Goal: Use online tool/utility: Utilize a website feature to perform a specific function

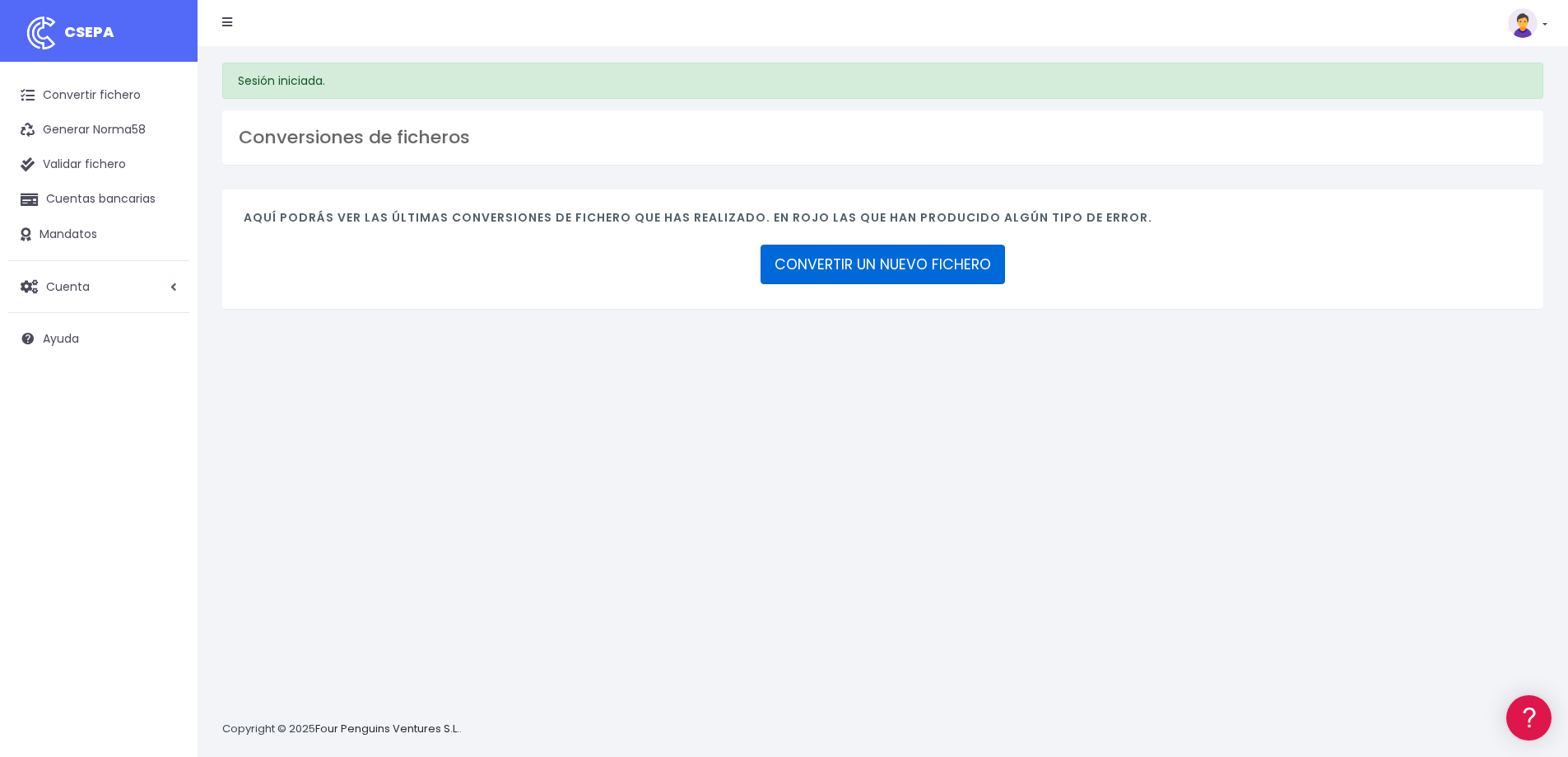
click at [864, 273] on link "CONVERTIR UN NUEVO FICHERO" at bounding box center [882, 264] width 244 height 39
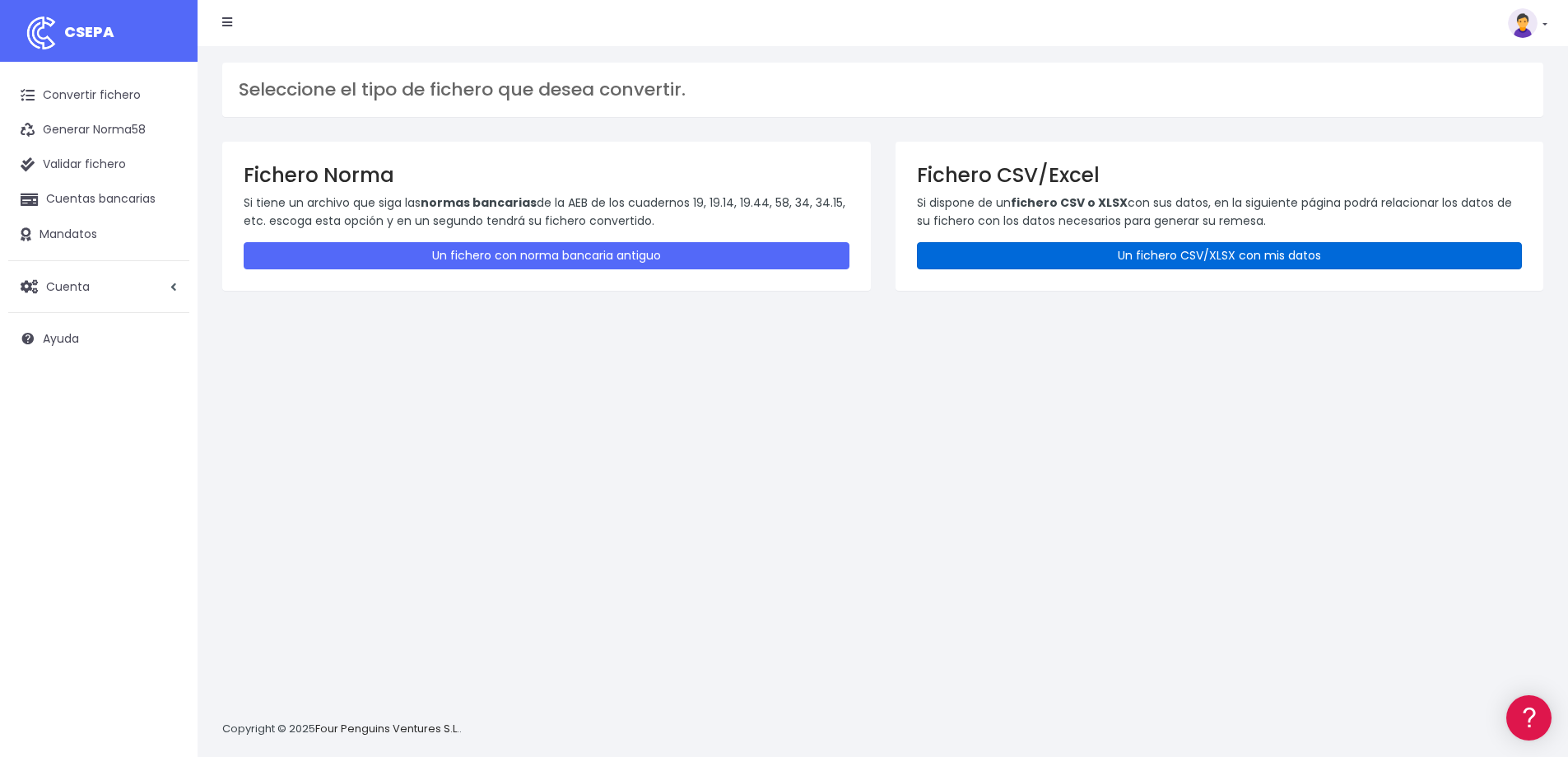
click at [1231, 243] on link "Un fichero CSV/XLSX con mis datos" at bounding box center [1219, 255] width 606 height 27
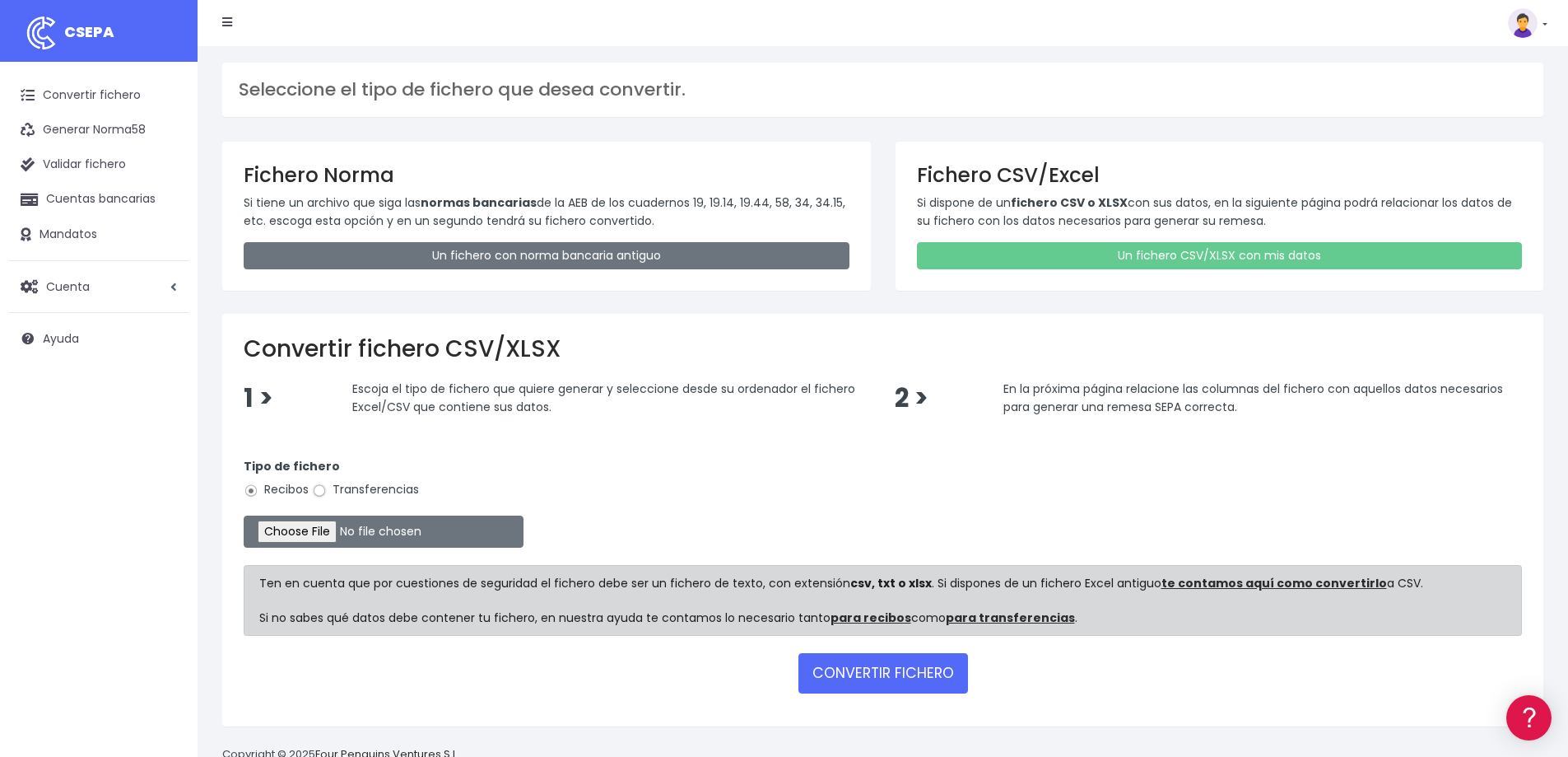
click at [317, 494] on input "Transferencias" at bounding box center [319, 491] width 15 height 15
radio input "true"
click at [354, 539] on input "file" at bounding box center [383, 531] width 280 height 32
type input "C:\fakepath\PAGOS 11-08-25 2.xlsx"
click at [881, 676] on button "CONVERTIR FICHERO" at bounding box center [884, 672] width 170 height 39
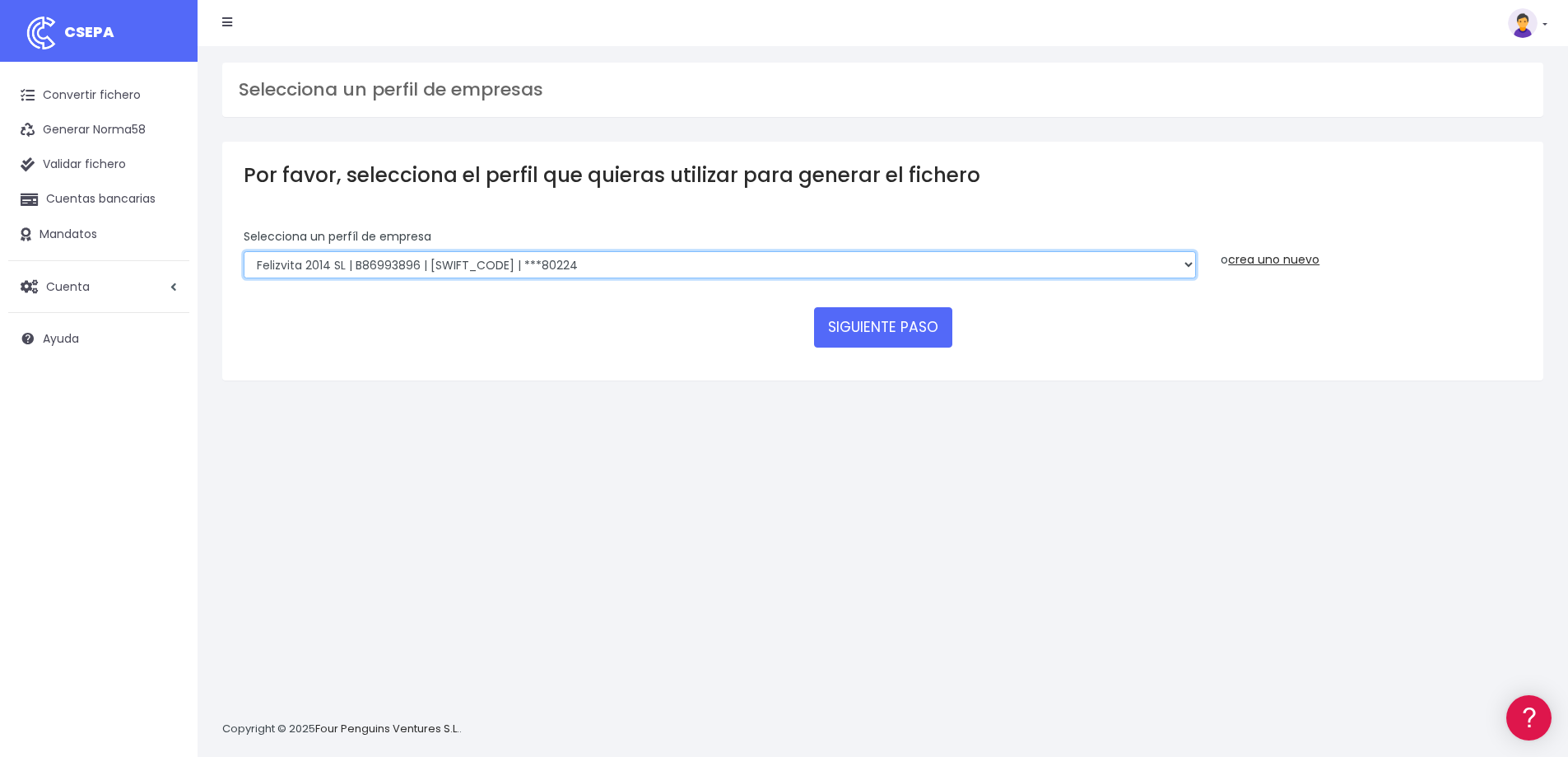
click at [570, 275] on select "Felizvita 2014 SL | B86993896 | CAIXESBBXXX | ***80224 Assisvita Asistencia S.L…" at bounding box center [720, 265] width 952 height 28
select select "1686"
click at [244, 251] on select "Felizvita 2014 SL | B86993896 | CAIXESBBXXX | ***80224 Assisvita Asistencia S.L…" at bounding box center [720, 265] width 952 height 28
click at [899, 331] on button "SIGUIENTE PASO" at bounding box center [883, 327] width 139 height 39
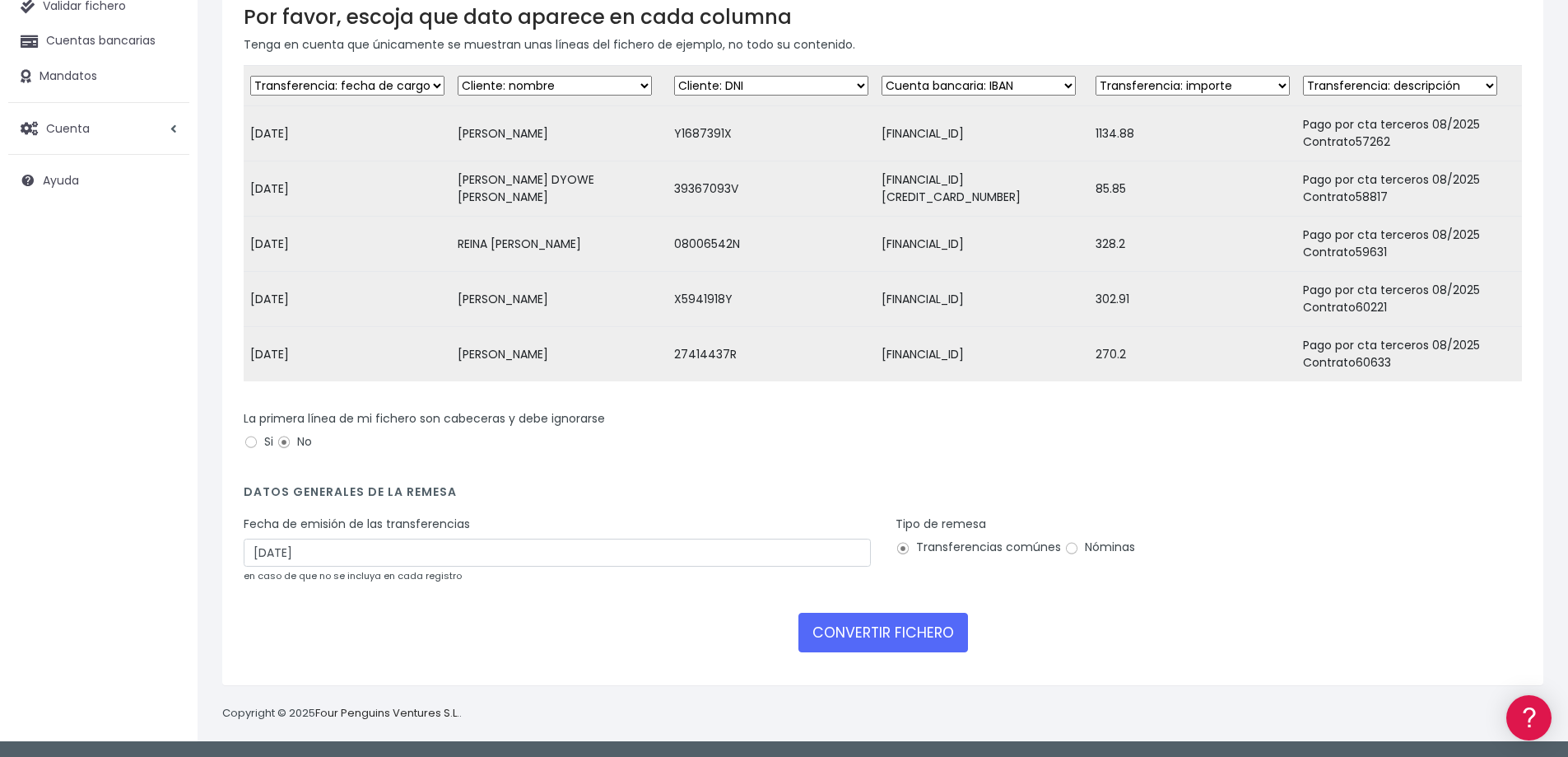
scroll to position [171, 0]
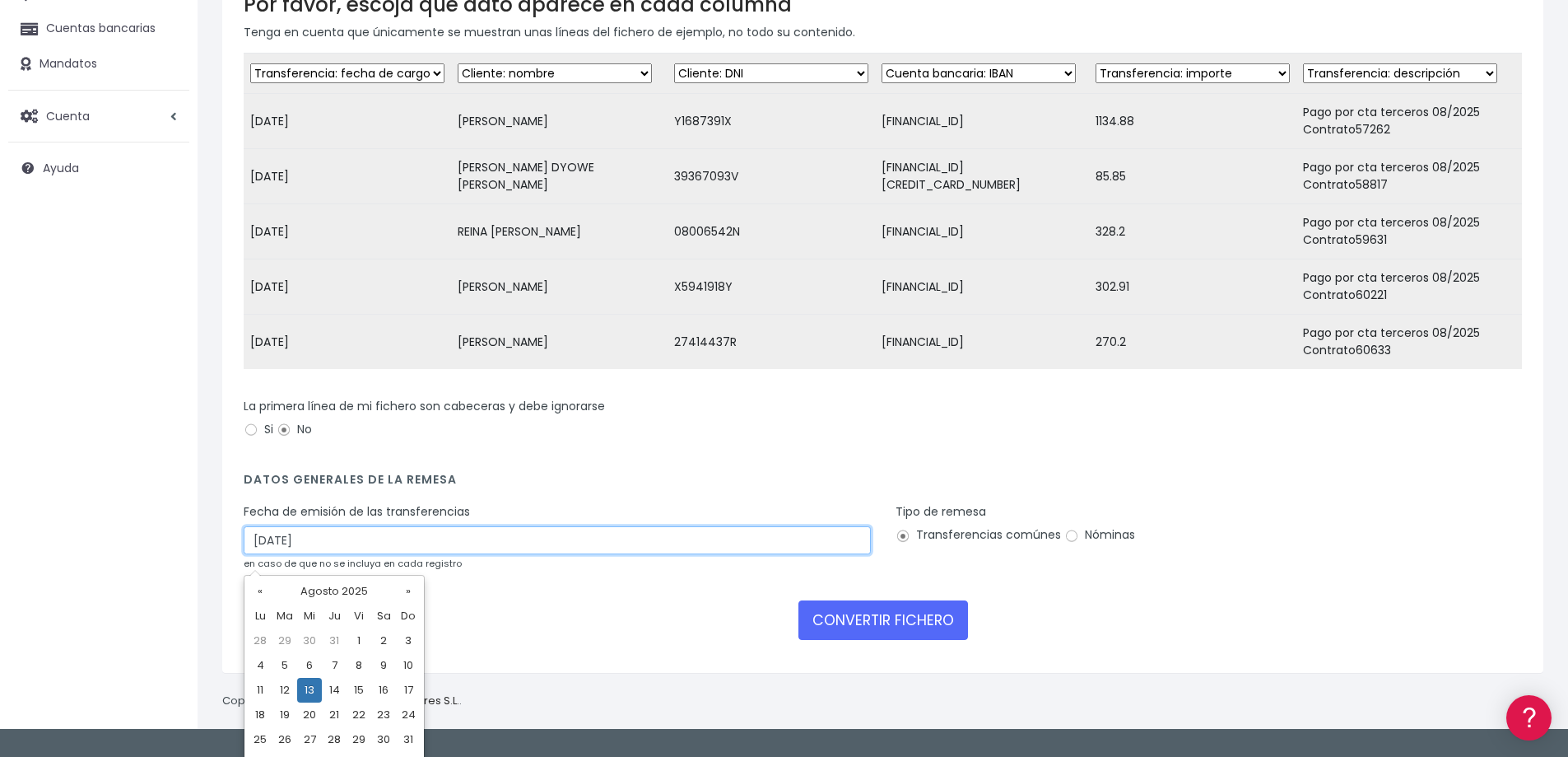
click at [291, 540] on input "13/08/2025" at bounding box center [557, 539] width 627 height 28
click at [260, 687] on td "11" at bounding box center [260, 689] width 24 height 24
type input "11/08/2025"
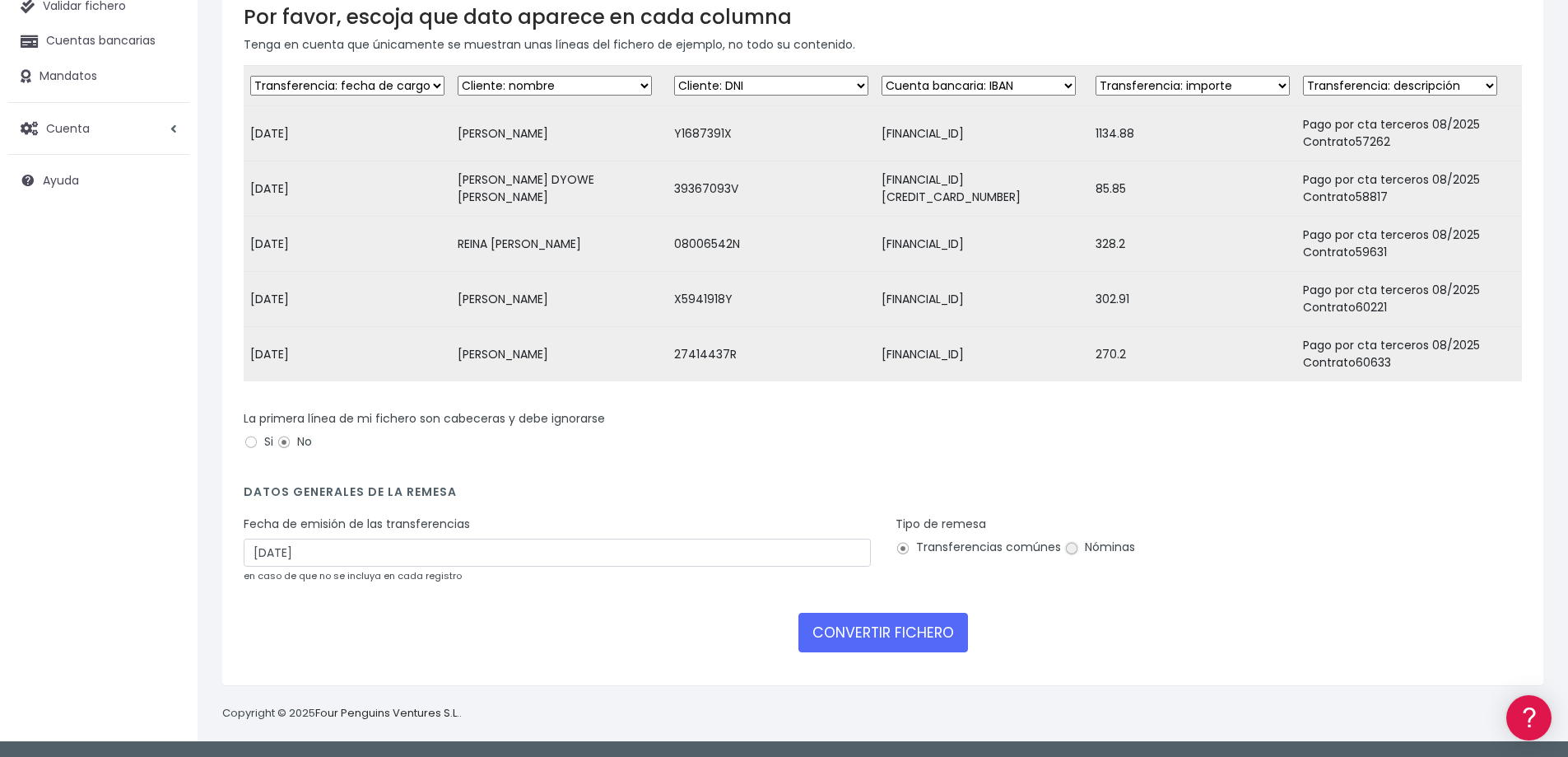
click at [1066, 551] on input "Nóminas" at bounding box center [1072, 549] width 15 height 15
radio input "true"
click at [884, 634] on button "CONVERTIR FICHERO" at bounding box center [884, 632] width 170 height 39
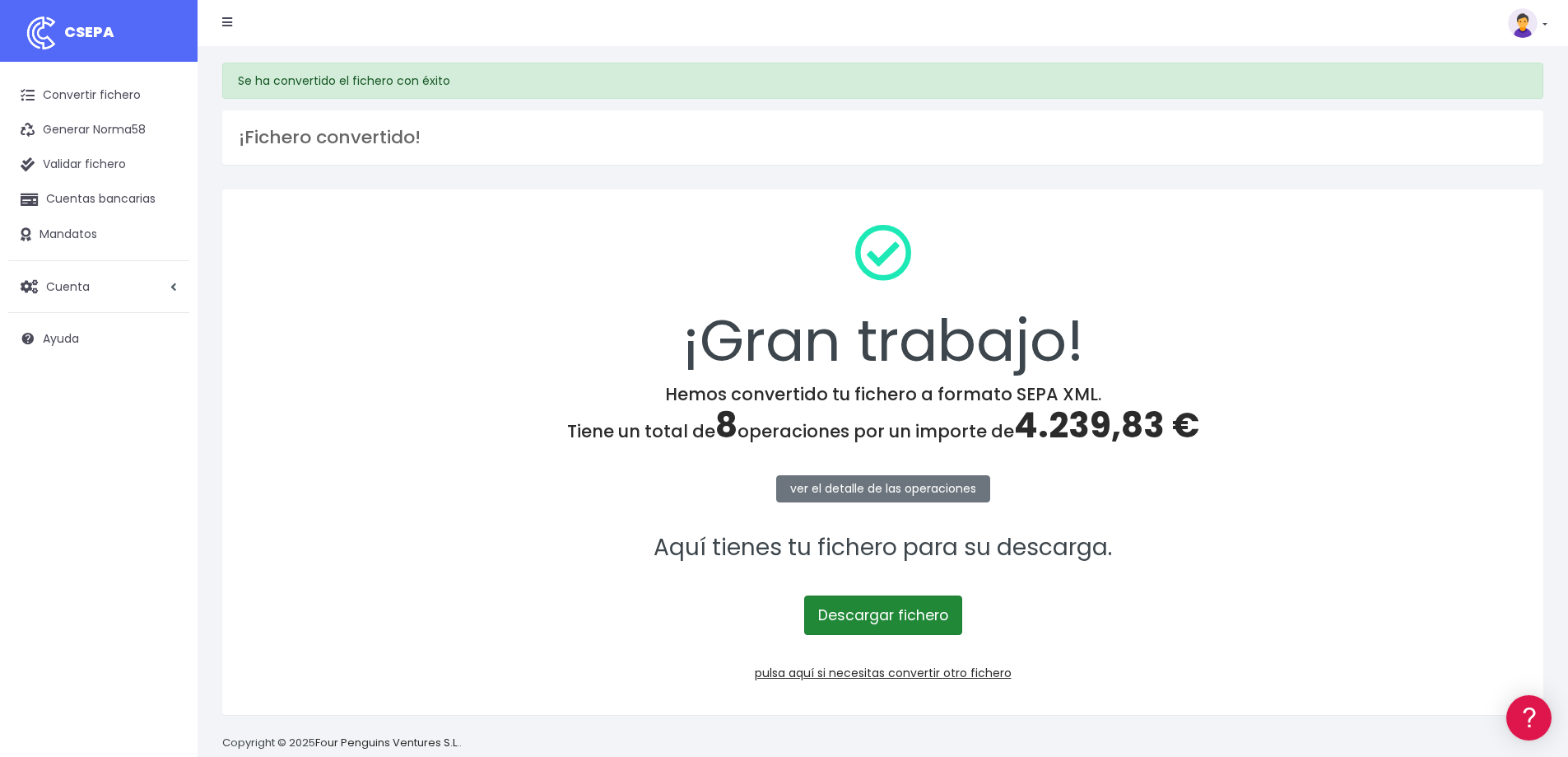
click at [905, 597] on link "Descargar fichero" at bounding box center [883, 614] width 158 height 39
click at [1074, 428] on span "4.239,83 €" at bounding box center [1106, 425] width 185 height 49
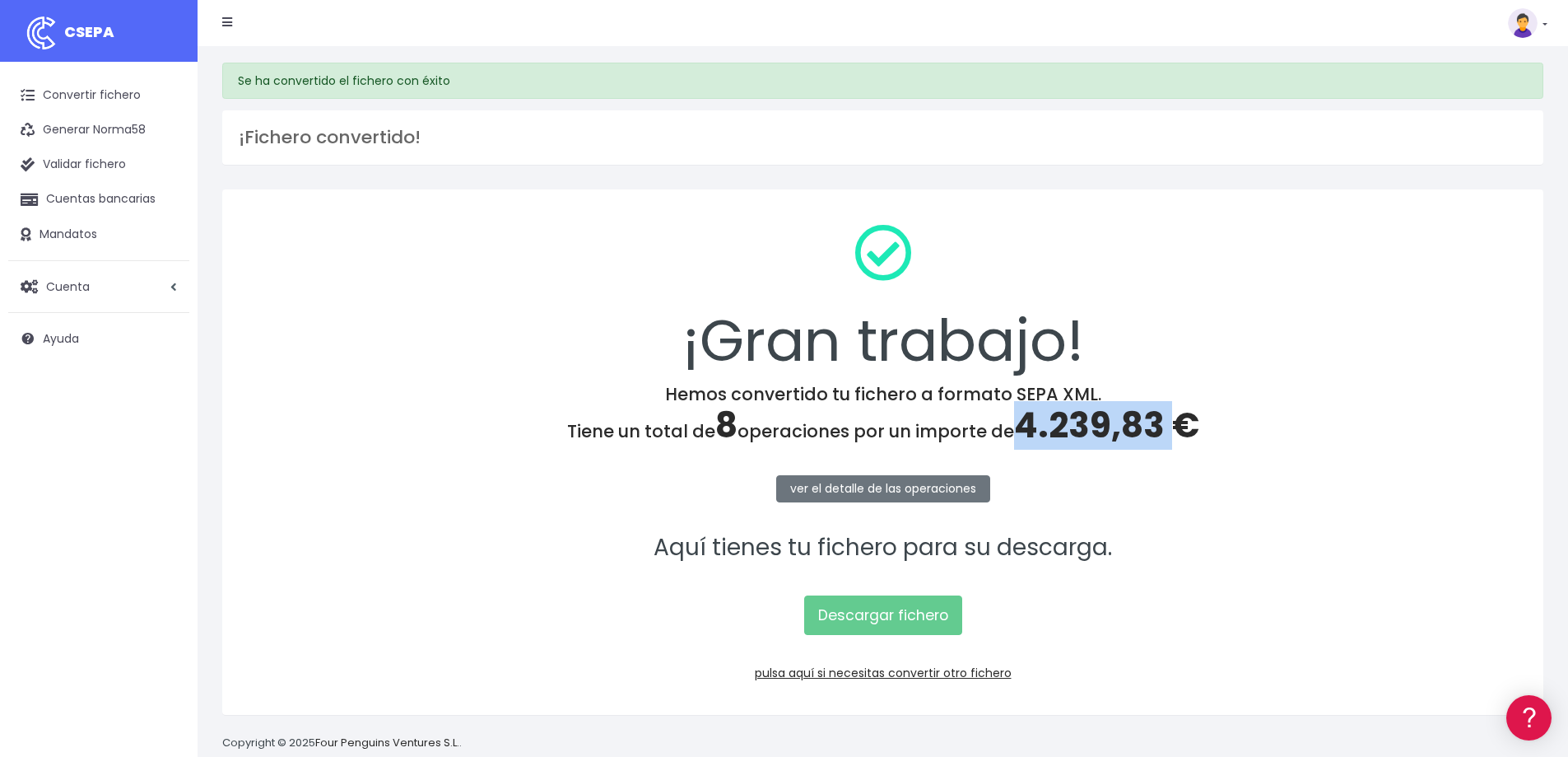
click at [1074, 428] on span "4.239,83 €" at bounding box center [1106, 425] width 185 height 49
copy span "4.239,83"
click at [905, 674] on link "pulsa aquí si necesitas convertir otro fichero" at bounding box center [884, 673] width 257 height 17
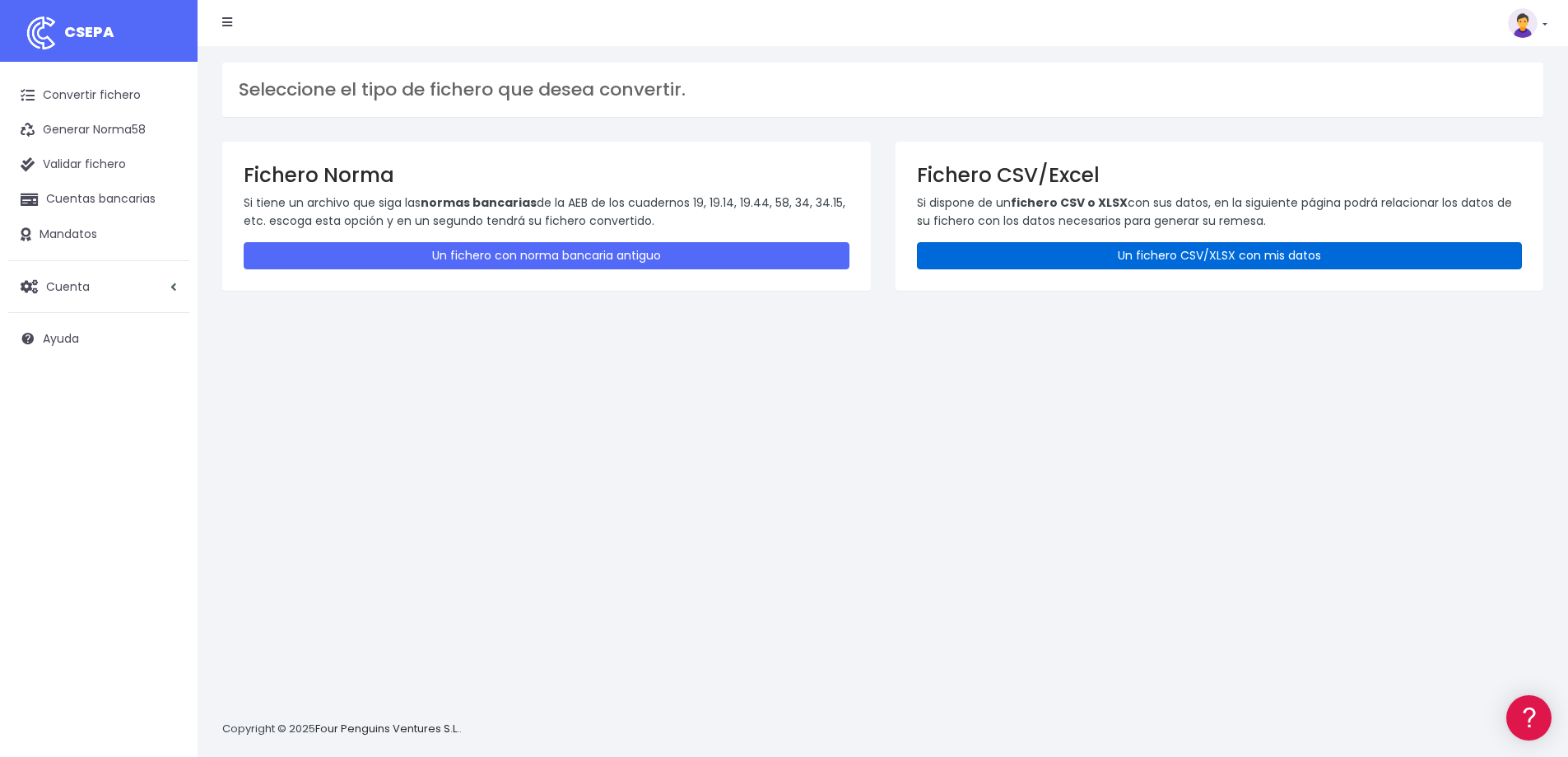
click at [1182, 255] on link "Un fichero CSV/XLSX con mis datos" at bounding box center [1219, 255] width 606 height 27
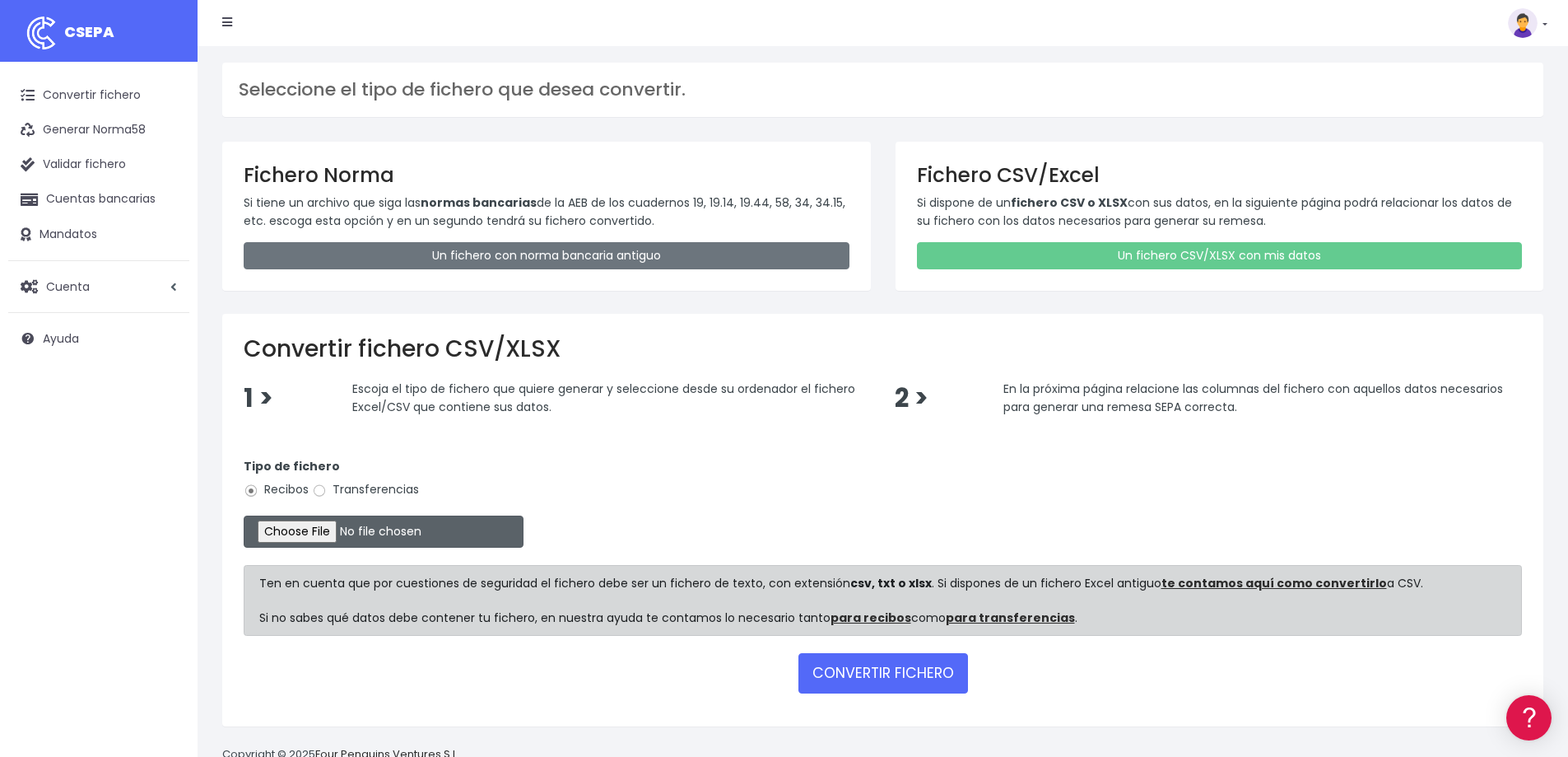
click at [359, 525] on input "file" at bounding box center [383, 531] width 280 height 32
type input "C:\fakepath\COBROS 11-08-25.xlsx"
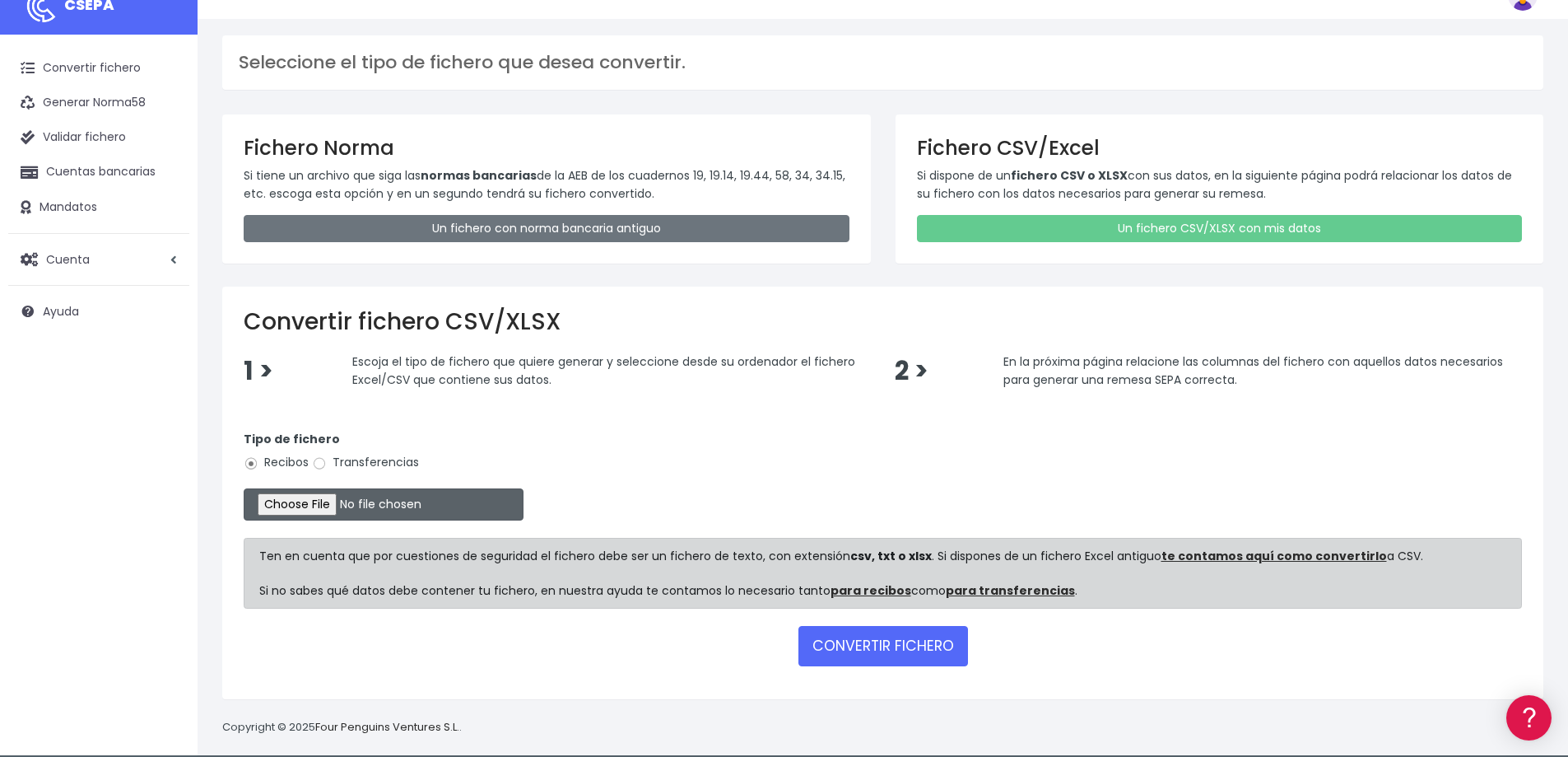
scroll to position [41, 0]
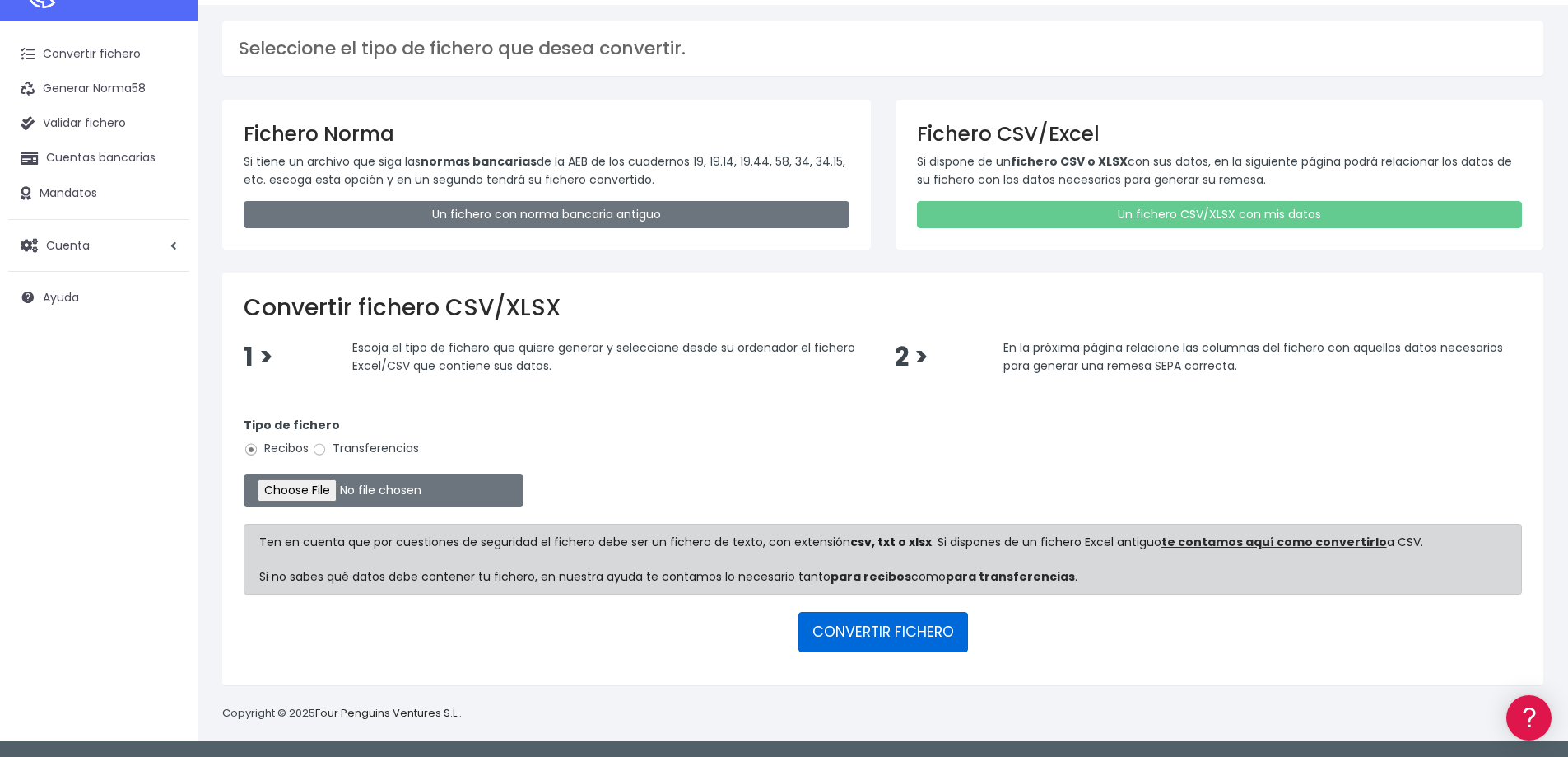
click at [900, 631] on button "CONVERTIR FICHERO" at bounding box center [884, 631] width 170 height 39
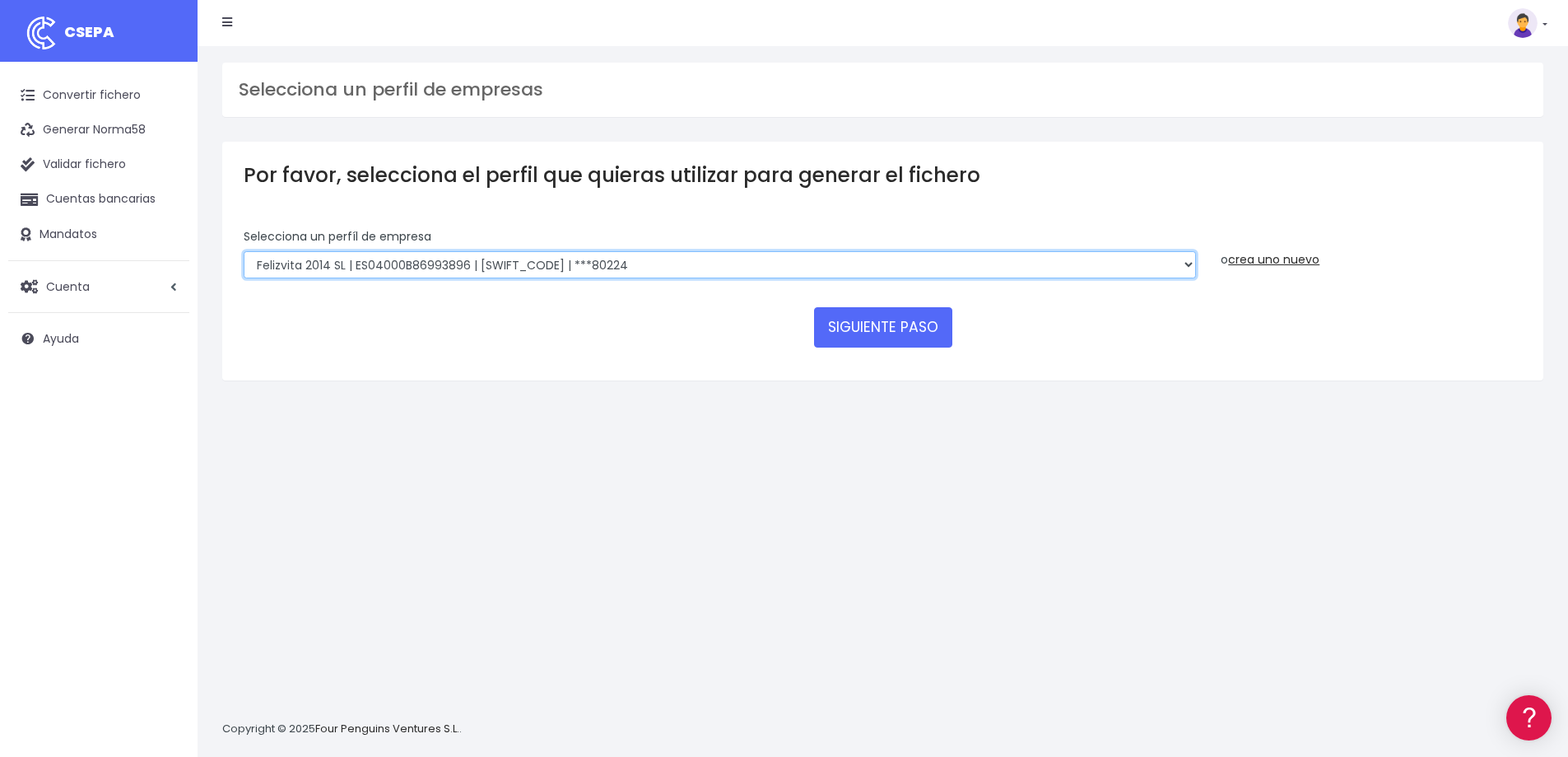
click at [625, 265] on select "Felizvita 2014 SL | ES04000B86993896 | CAIXESBBXXX | ***80224 CUIDA CARE MARKET…" at bounding box center [720, 265] width 952 height 28
select select "1688"
click at [244, 251] on select "Felizvita 2014 SL | ES04000B86993896 | CAIXESBBXXX | ***80224 CUIDA CARE MARKET…" at bounding box center [720, 265] width 952 height 28
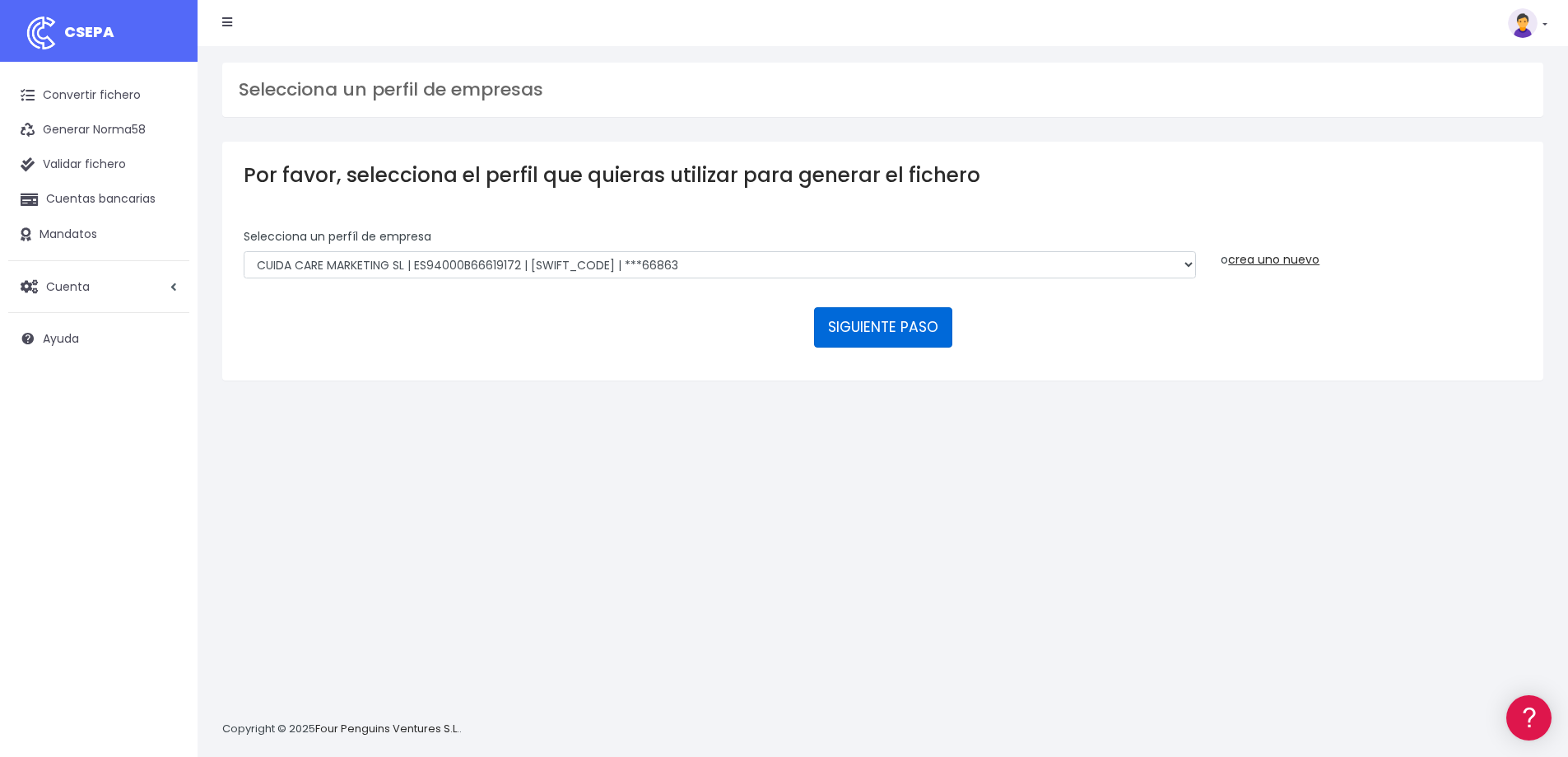
click at [874, 319] on button "SIGUIENTE PASO" at bounding box center [883, 327] width 139 height 39
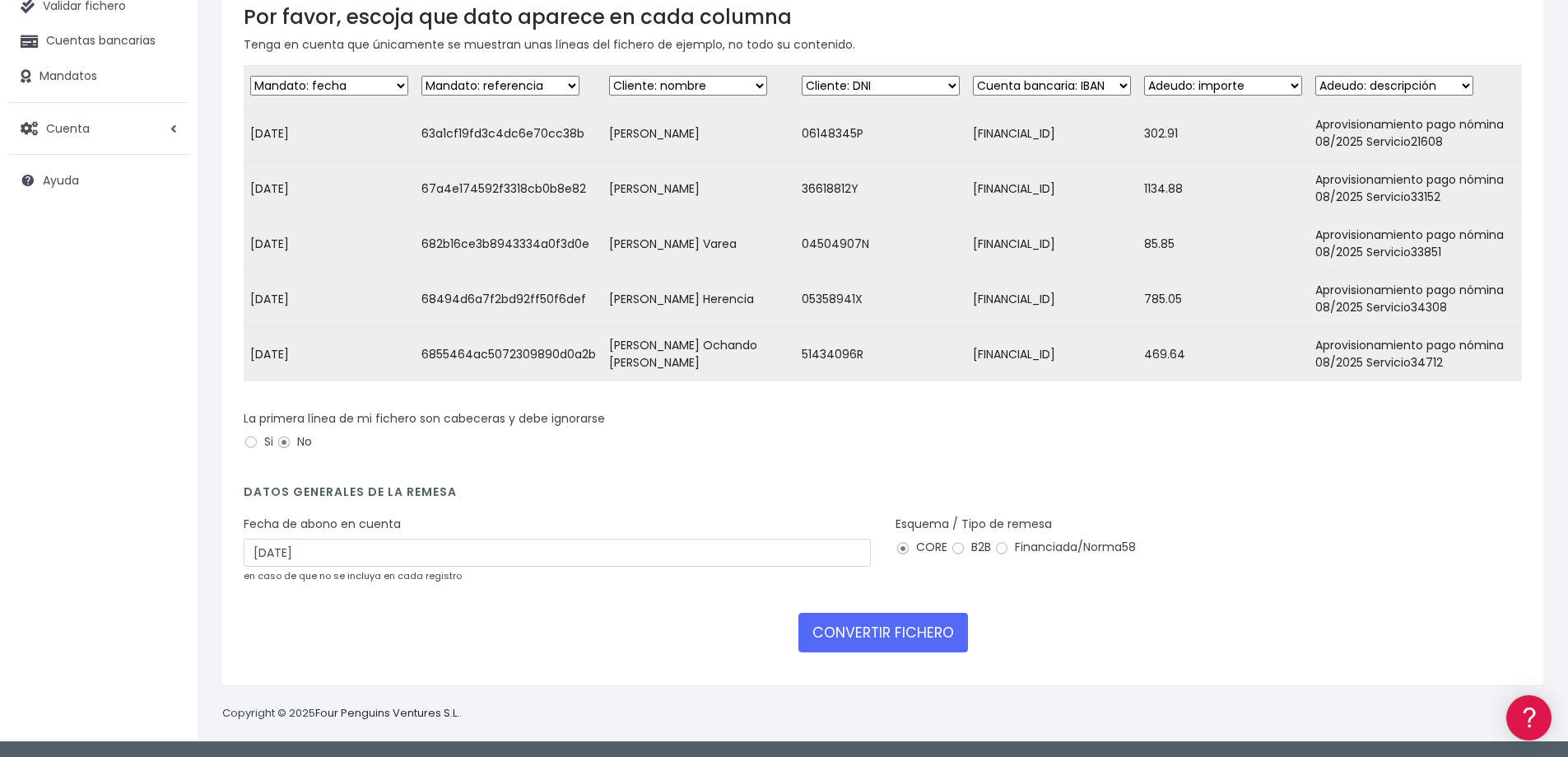
scroll to position [165, 0]
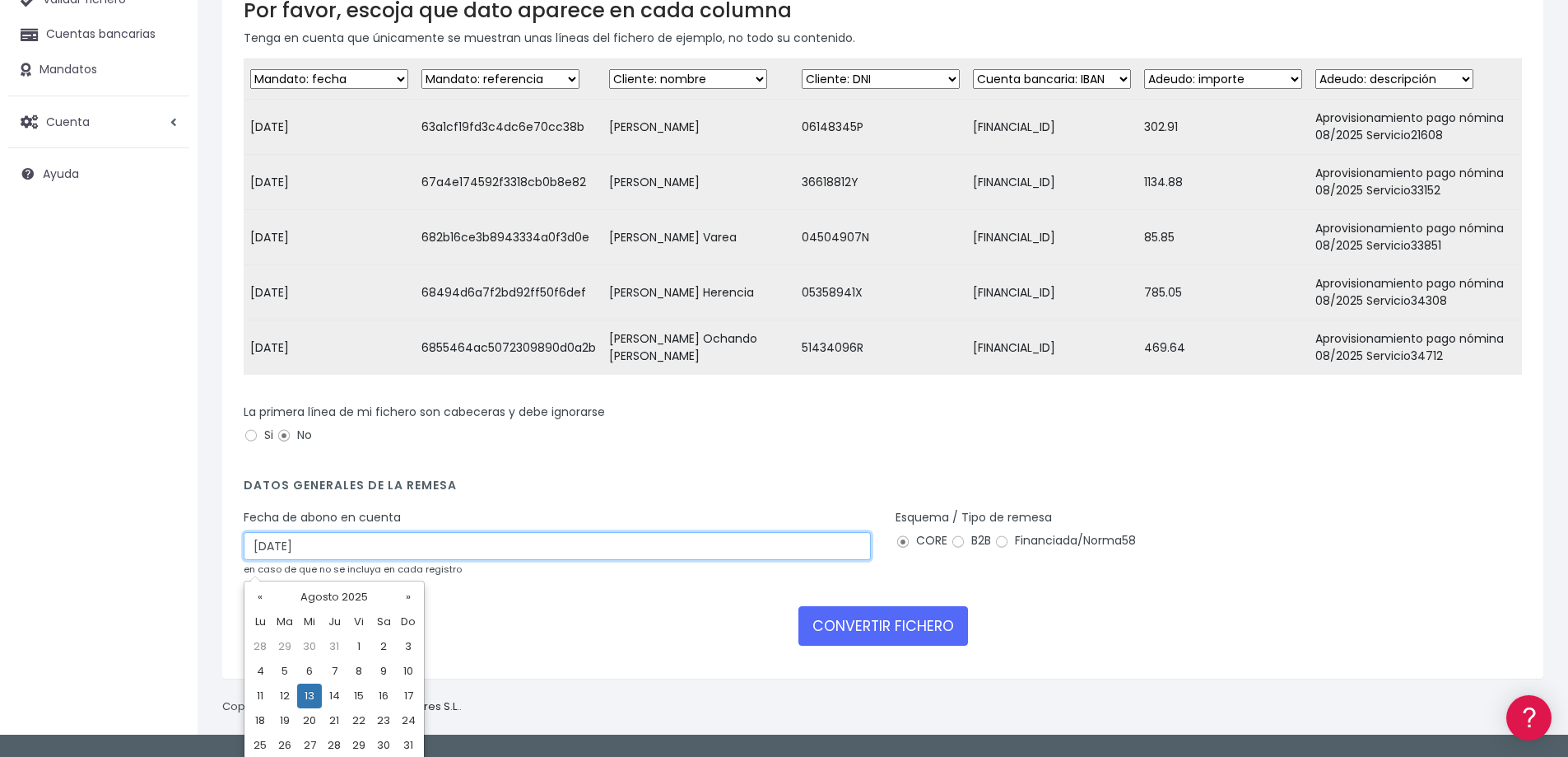
click at [301, 560] on input "13/08/2025" at bounding box center [557, 545] width 627 height 28
click at [260, 700] on td "11" at bounding box center [260, 695] width 24 height 24
type input "11/08/2025"
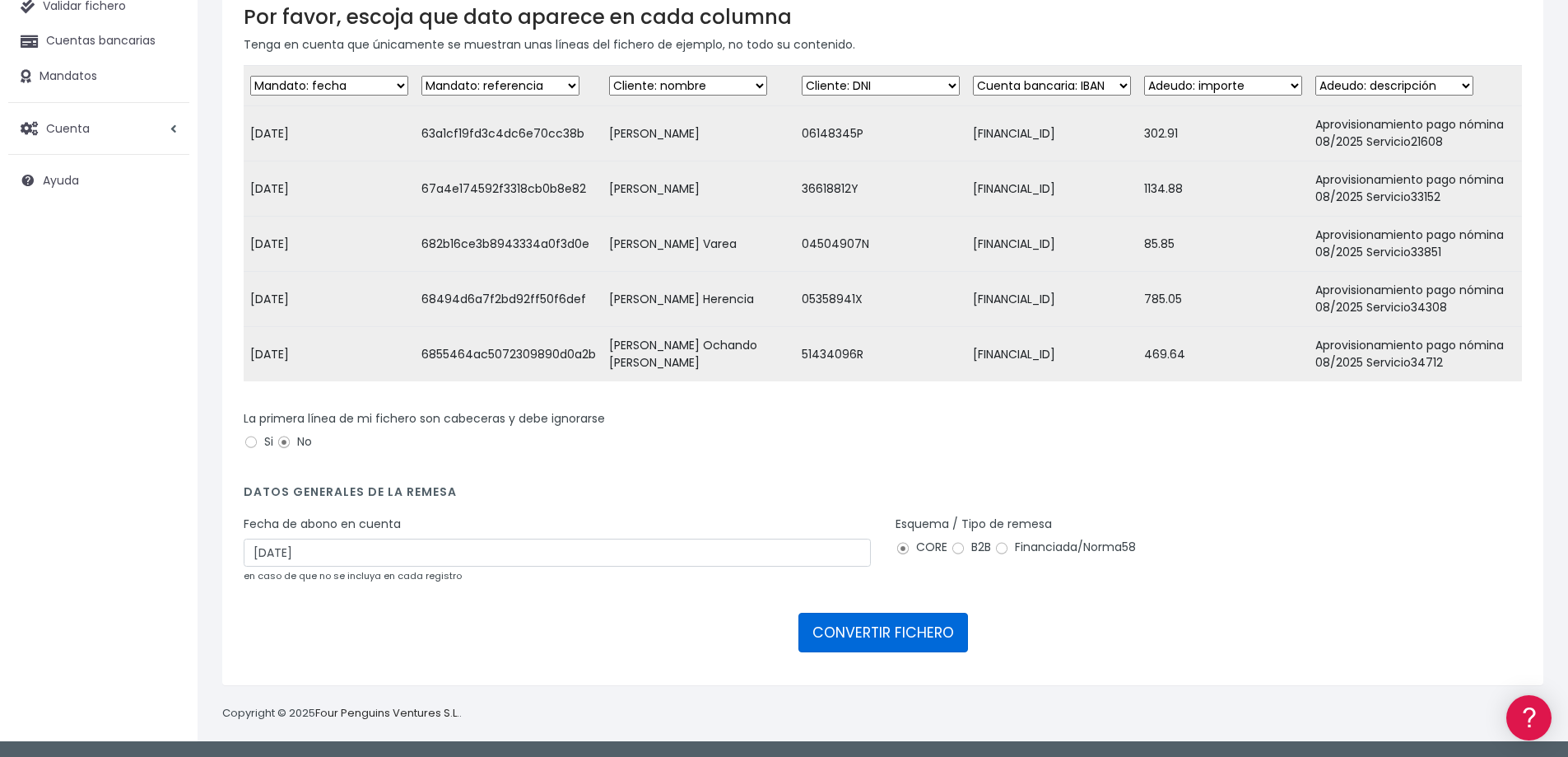
click at [870, 639] on button "CONVERTIR FICHERO" at bounding box center [884, 632] width 170 height 39
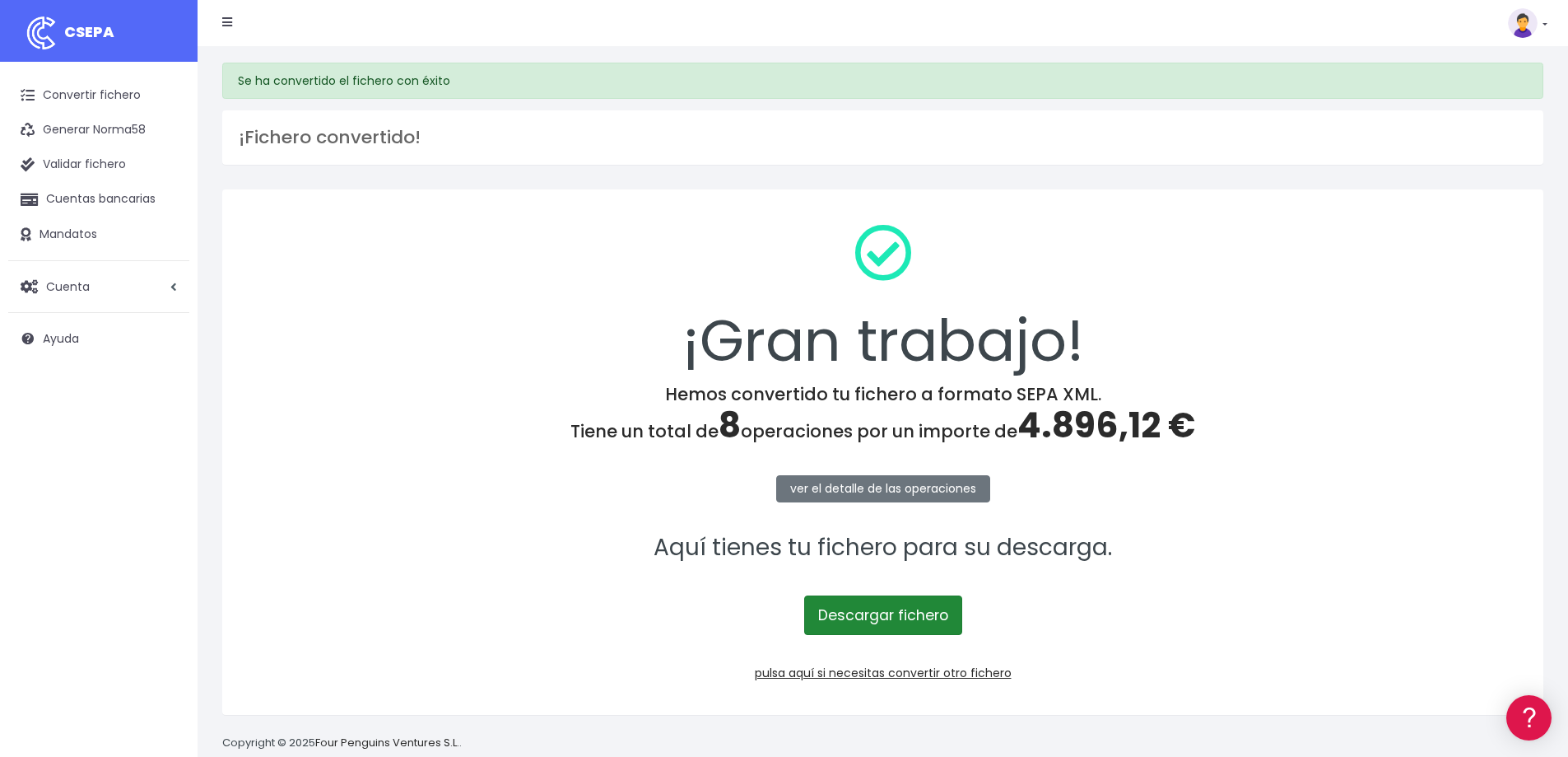
click at [863, 626] on link "Descargar fichero" at bounding box center [883, 614] width 158 height 39
click at [1090, 430] on span "4.896,12 €" at bounding box center [1106, 425] width 178 height 49
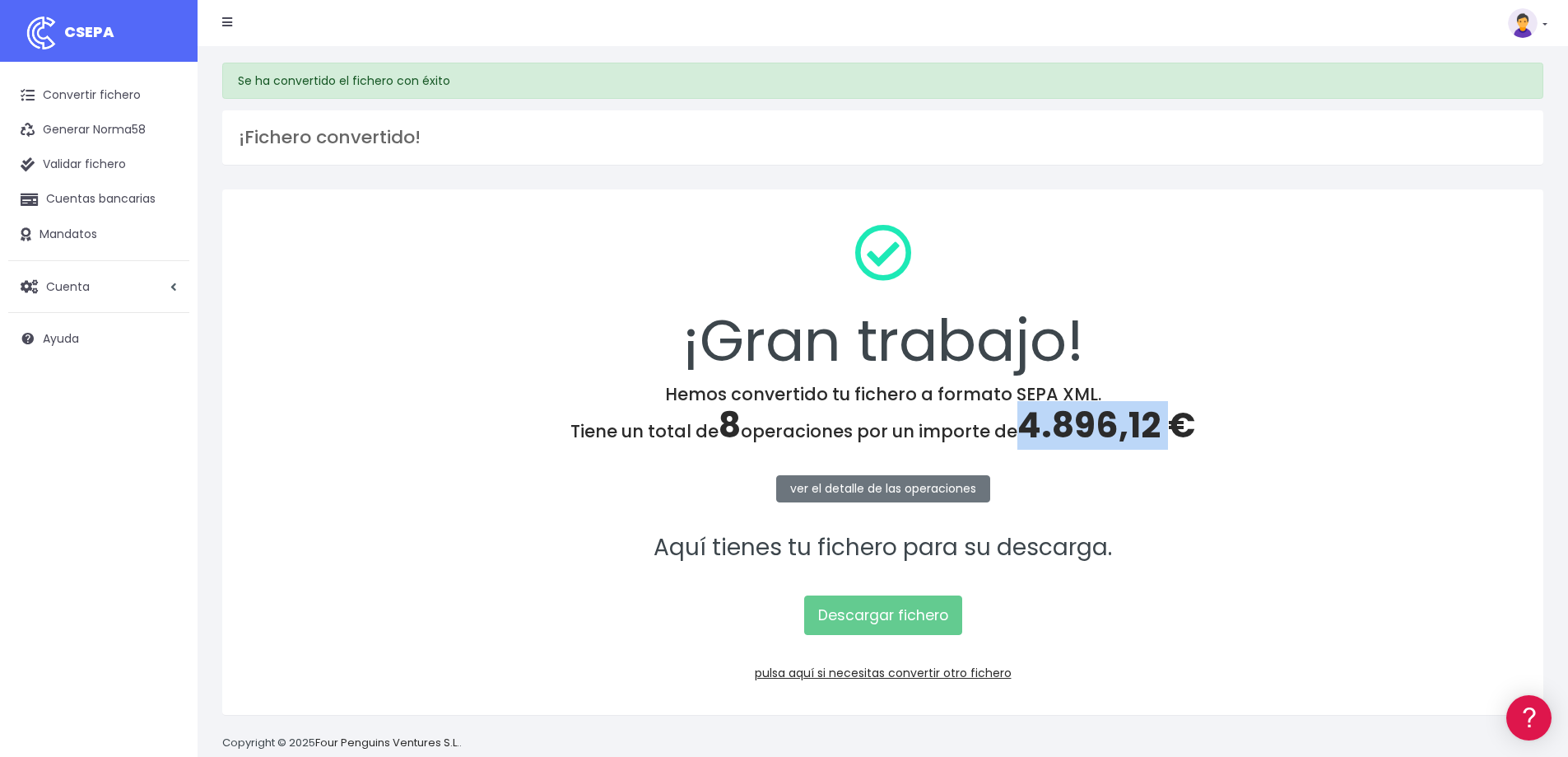
click at [1090, 430] on span "4.896,12 €" at bounding box center [1106, 425] width 178 height 49
copy span "4.896,12"
